Goal: Information Seeking & Learning: Understand process/instructions

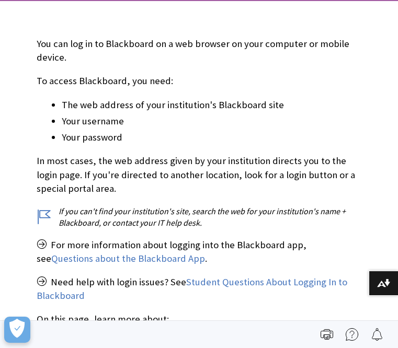
scroll to position [189, 0]
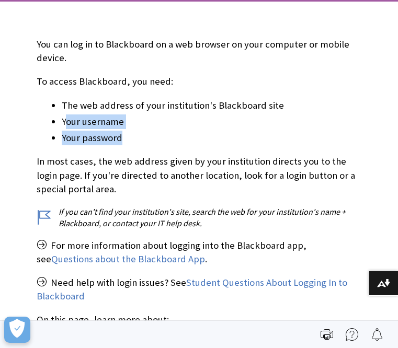
drag, startPoint x: 65, startPoint y: 118, endPoint x: 150, endPoint y: 144, distance: 88.2
click at [150, 144] on ul "The web address of your institution's Blackboard site Your username Your passwo…" at bounding box center [199, 121] width 325 height 47
click at [150, 144] on li "Your password" at bounding box center [212, 138] width 300 height 15
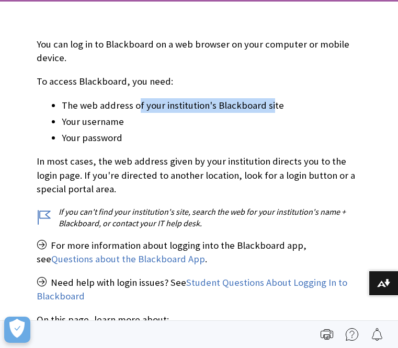
drag, startPoint x: 138, startPoint y: 103, endPoint x: 269, endPoint y: 103, distance: 131.3
click at [269, 103] on li "The web address of your institution's Blackboard site" at bounding box center [212, 105] width 300 height 15
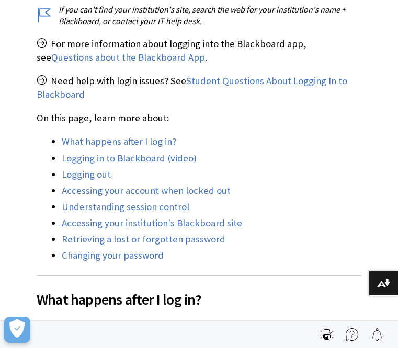
scroll to position [0, 0]
